Goal: Navigation & Orientation: Find specific page/section

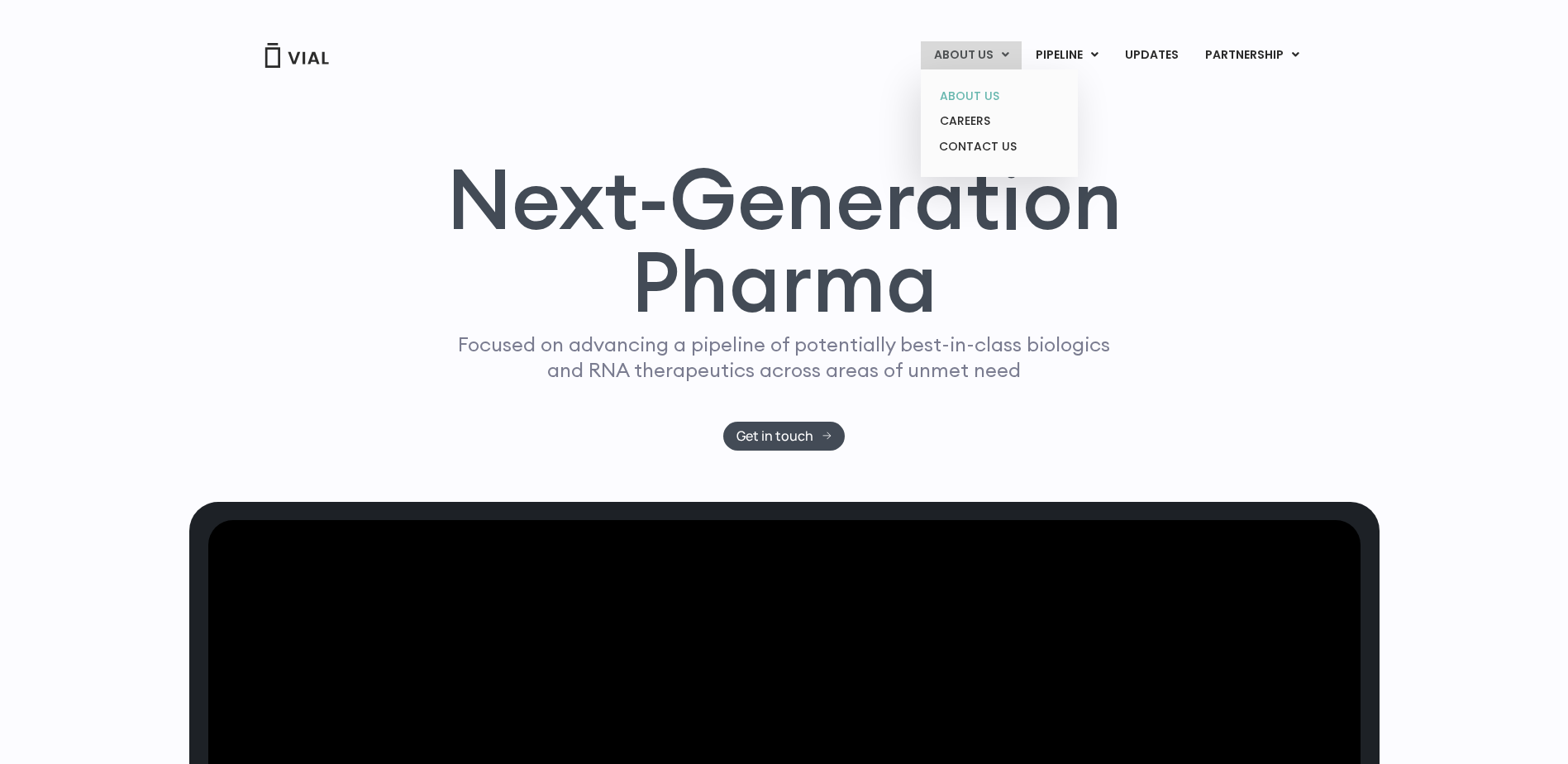
click at [983, 97] on link "ABOUT US" at bounding box center [998, 97] width 144 height 26
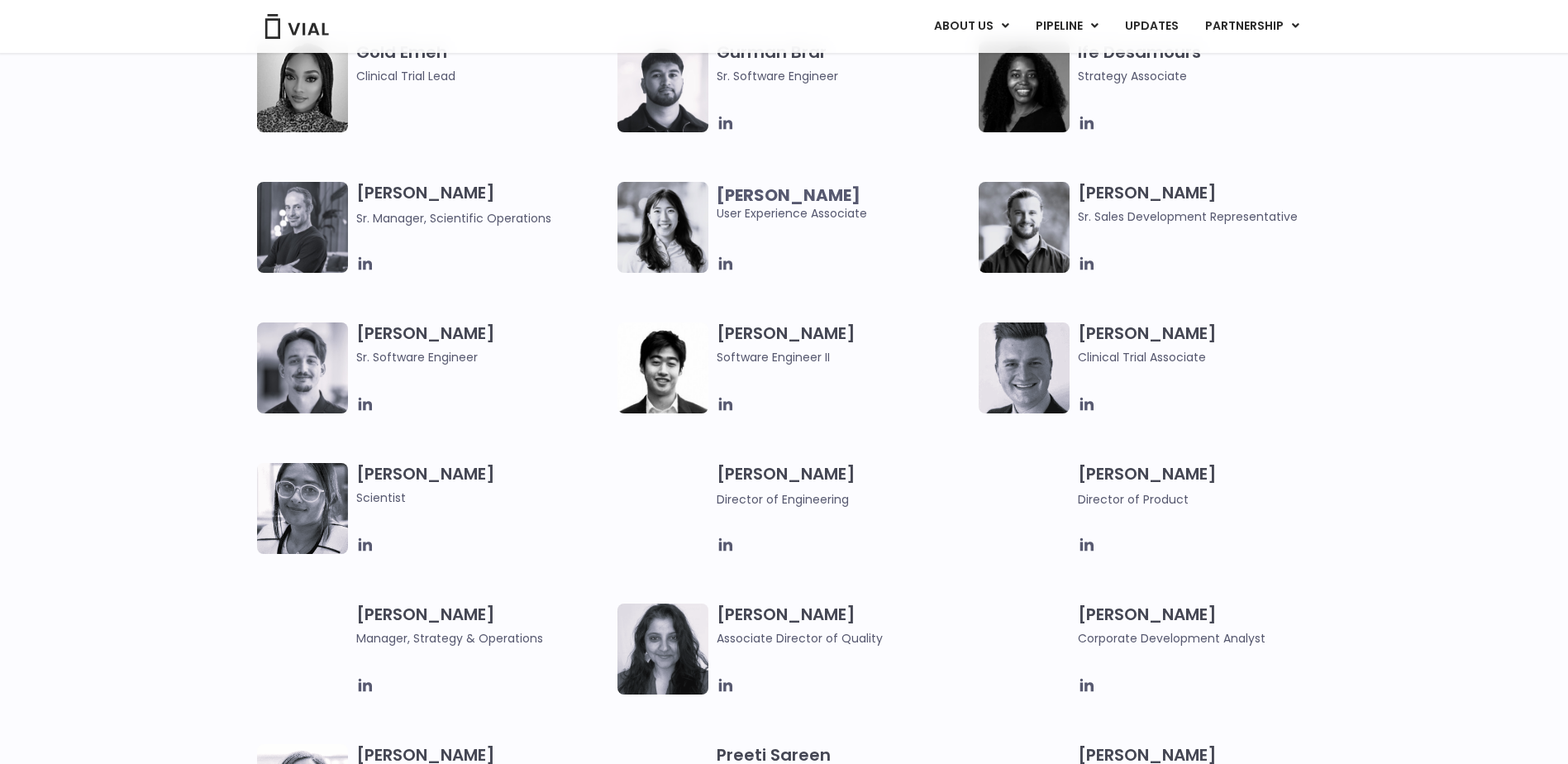
scroll to position [1105, 0]
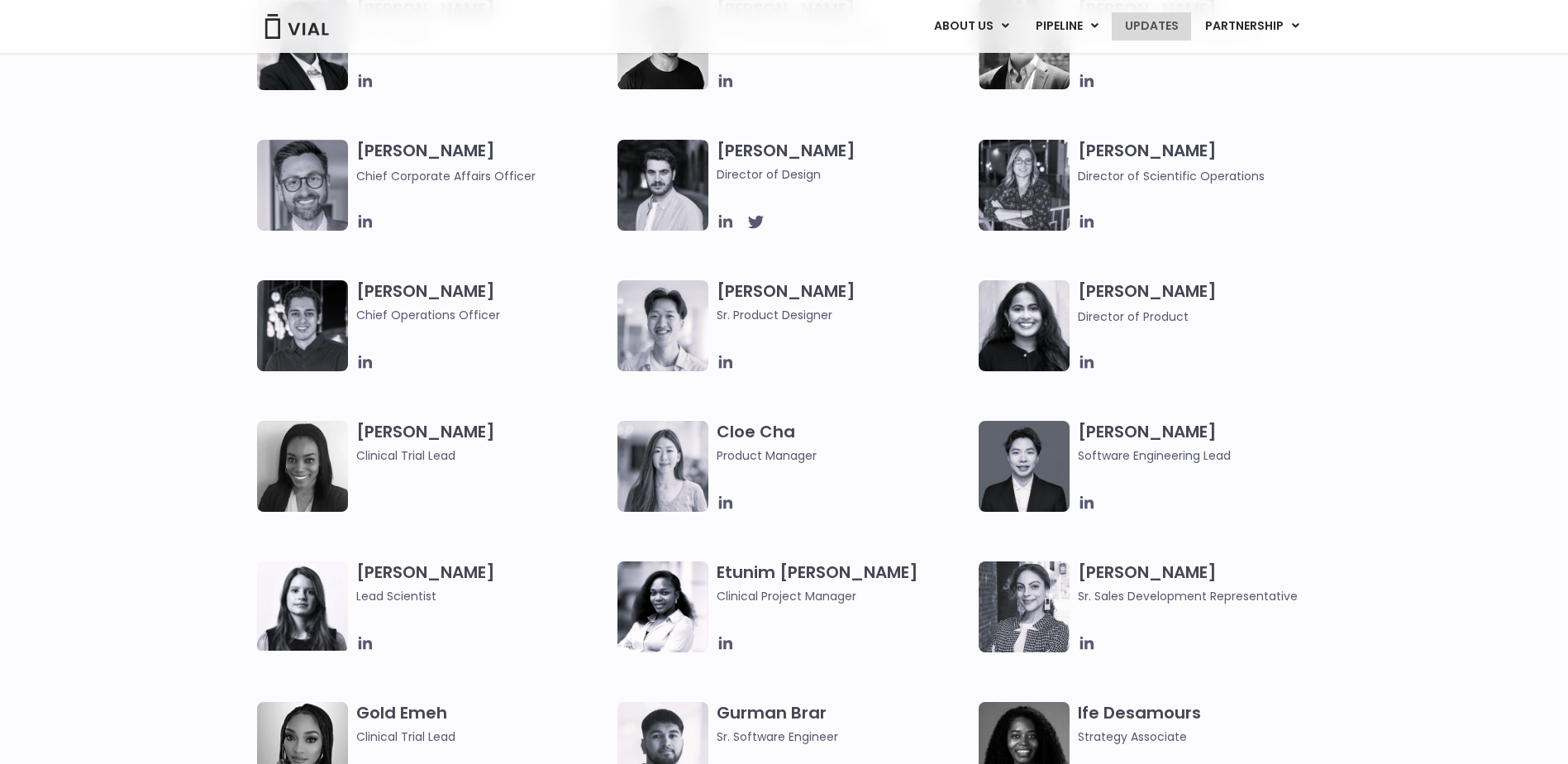
click at [1162, 21] on link "UPDATES" at bounding box center [1151, 26] width 80 height 29
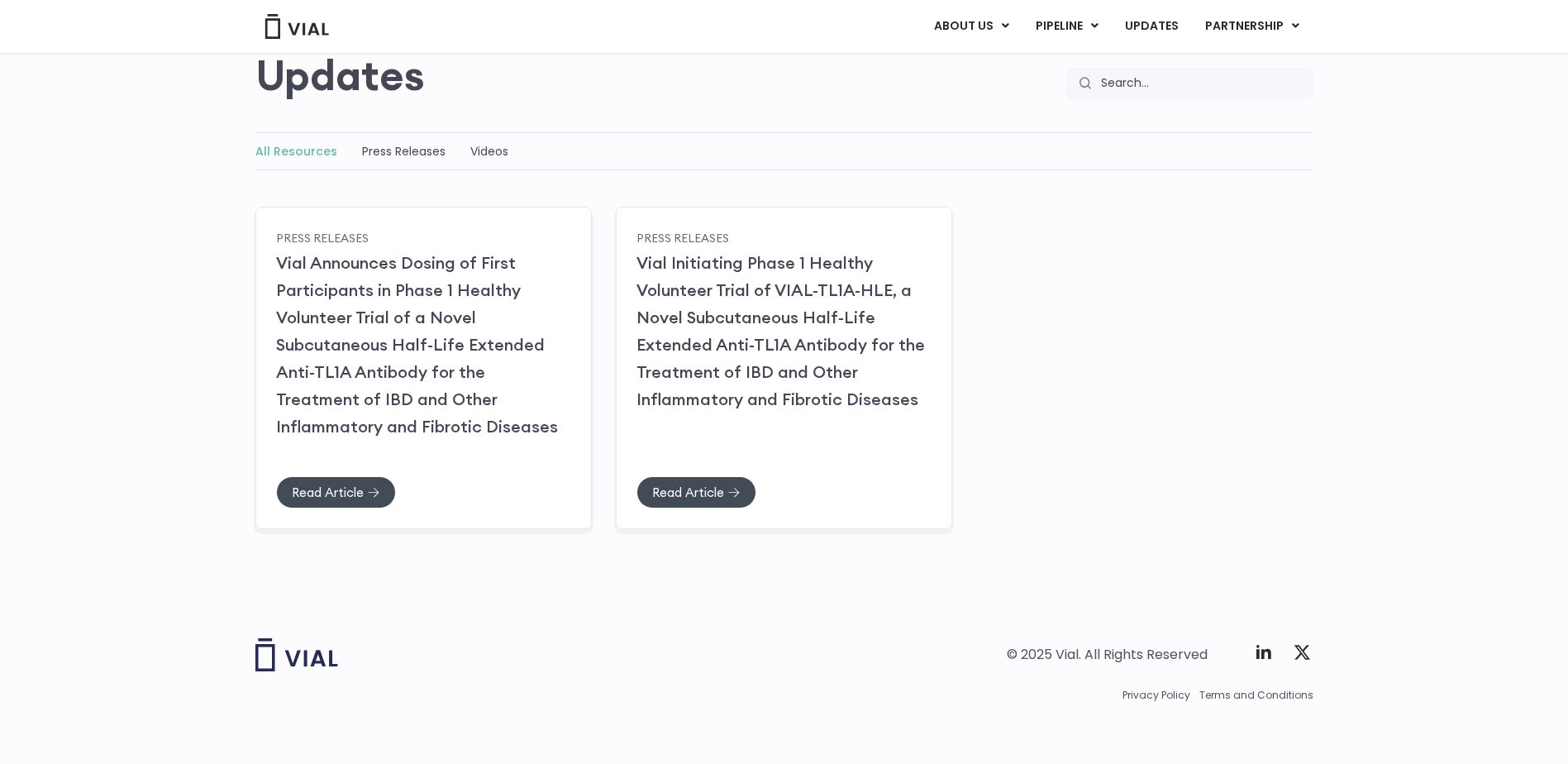
scroll to position [156, 0]
